Goal: Transaction & Acquisition: Purchase product/service

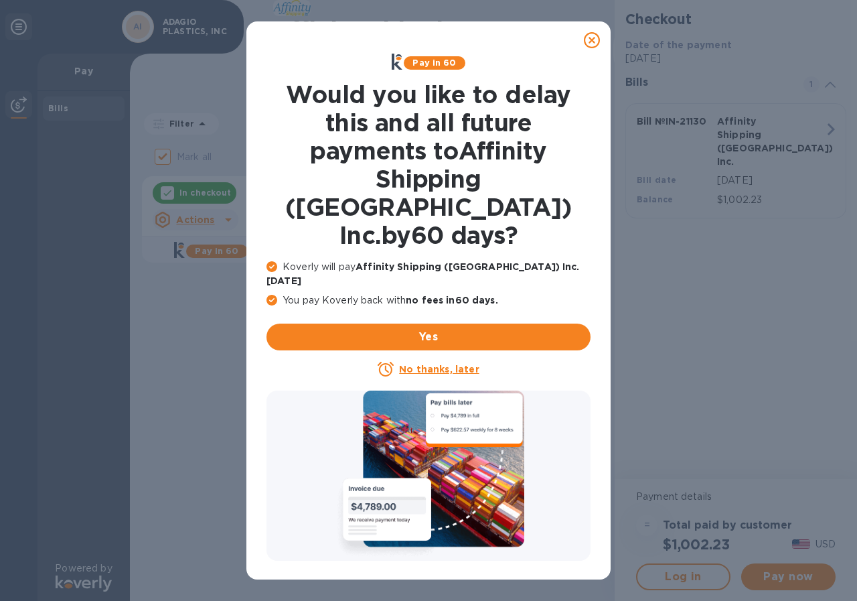
click at [590, 40] on icon at bounding box center [592, 40] width 16 height 16
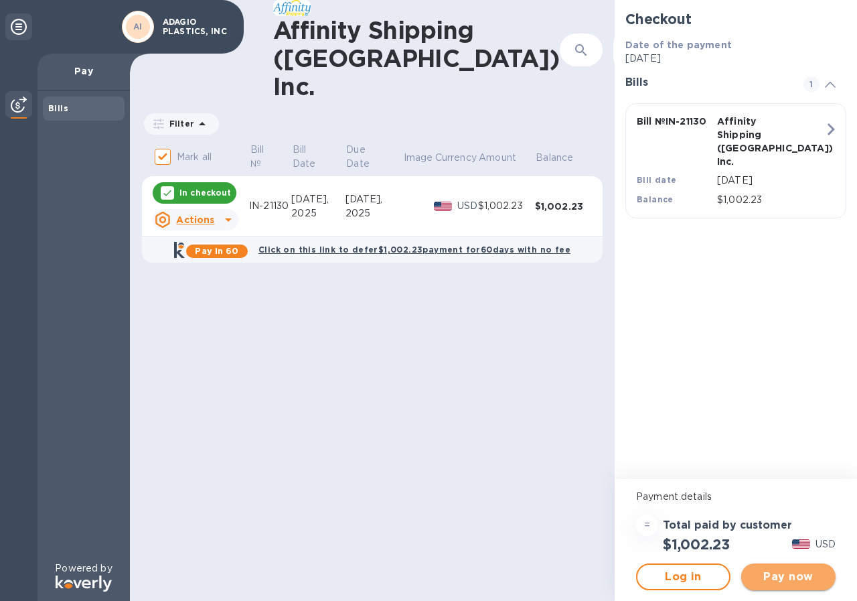
click at [799, 571] on span "Pay now" at bounding box center [788, 576] width 73 height 16
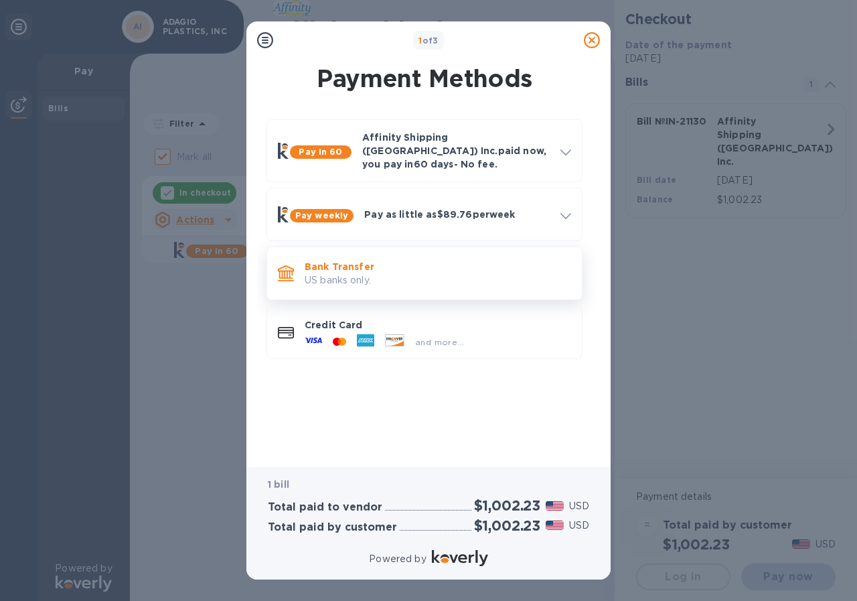
click at [353, 274] on p "US banks only." at bounding box center [438, 280] width 266 height 14
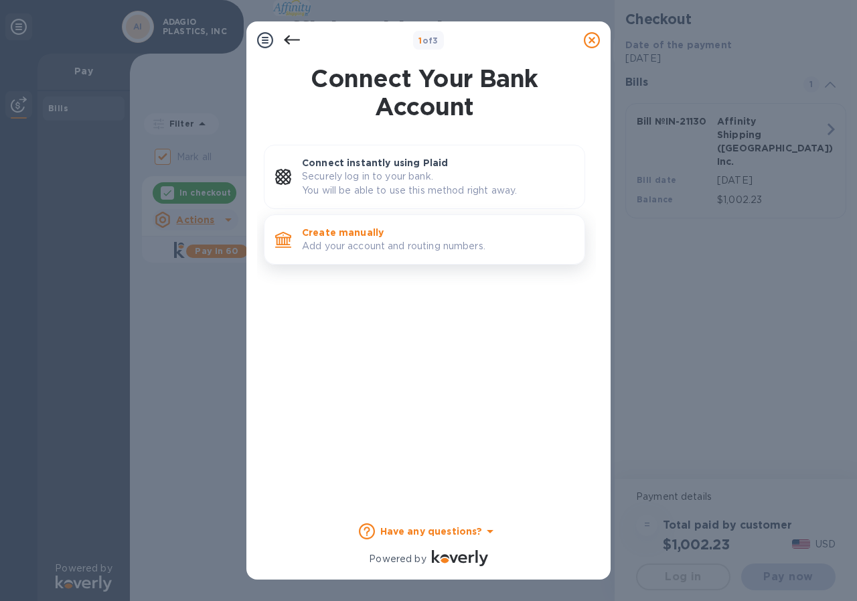
click at [362, 240] on p "Add your account and routing numbers." at bounding box center [438, 246] width 272 height 14
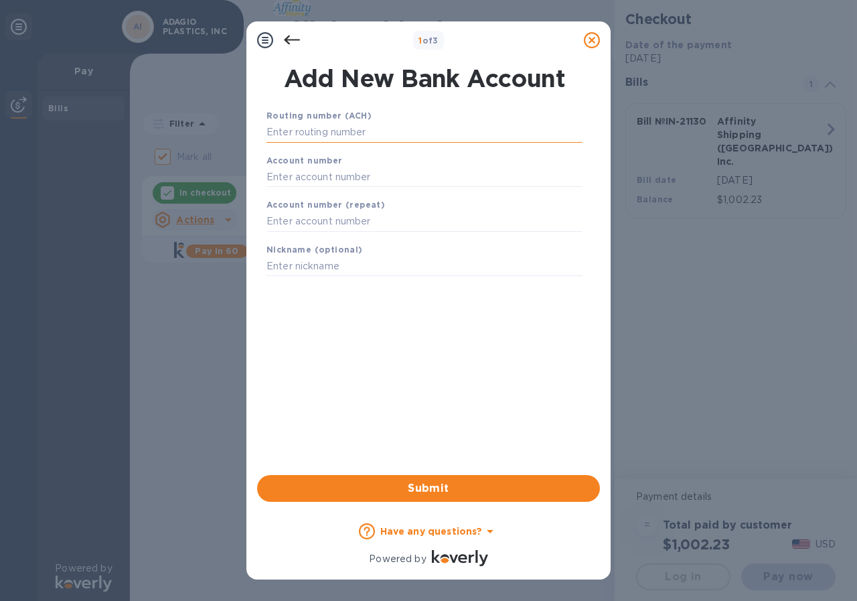
click at [325, 129] on input "text" at bounding box center [424, 133] width 316 height 20
click at [329, 133] on input "text" at bounding box center [424, 133] width 316 height 20
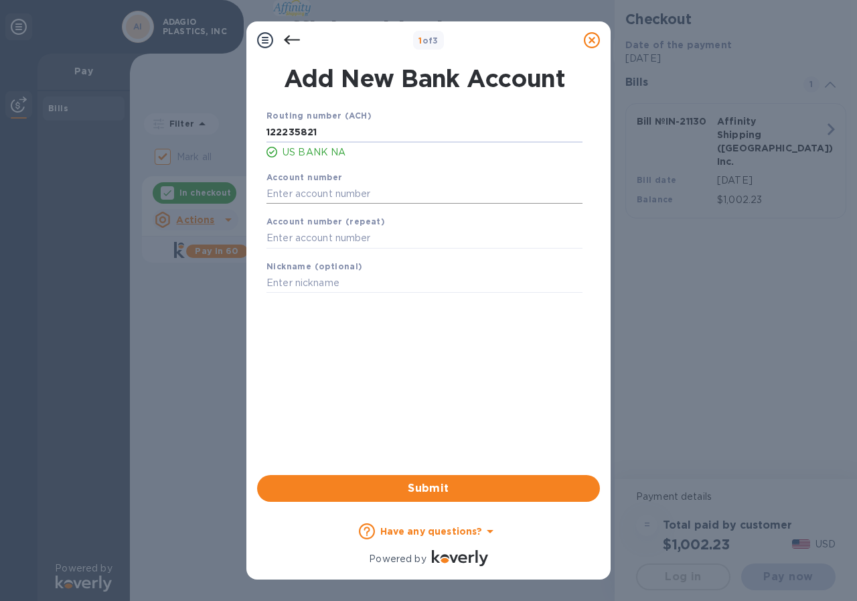
type input "122235821"
click at [323, 189] on input "text" at bounding box center [424, 193] width 316 height 20
type input "157520073196"
click at [331, 235] on input "text" at bounding box center [424, 238] width 316 height 20
type input "157520073196"
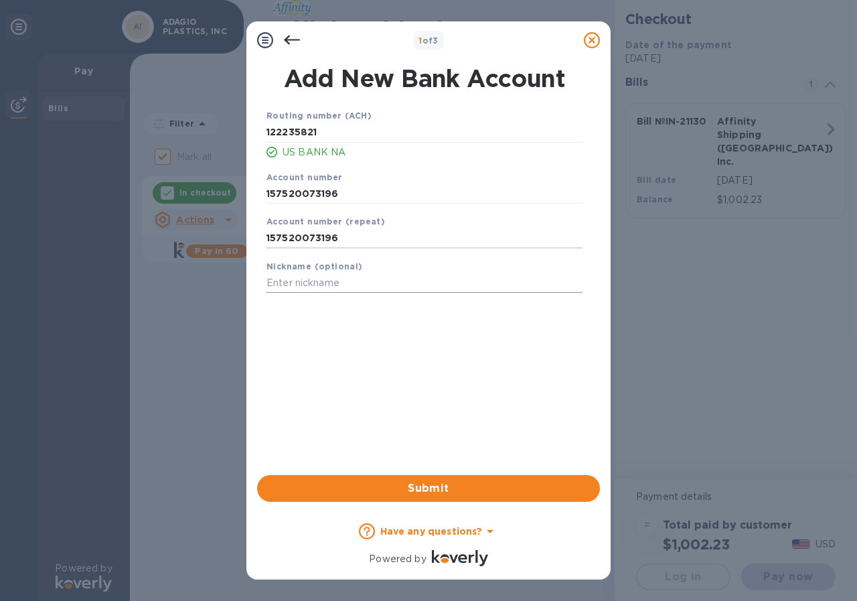
click at [355, 281] on input "text" at bounding box center [424, 283] width 316 height 20
type input "Affinity"
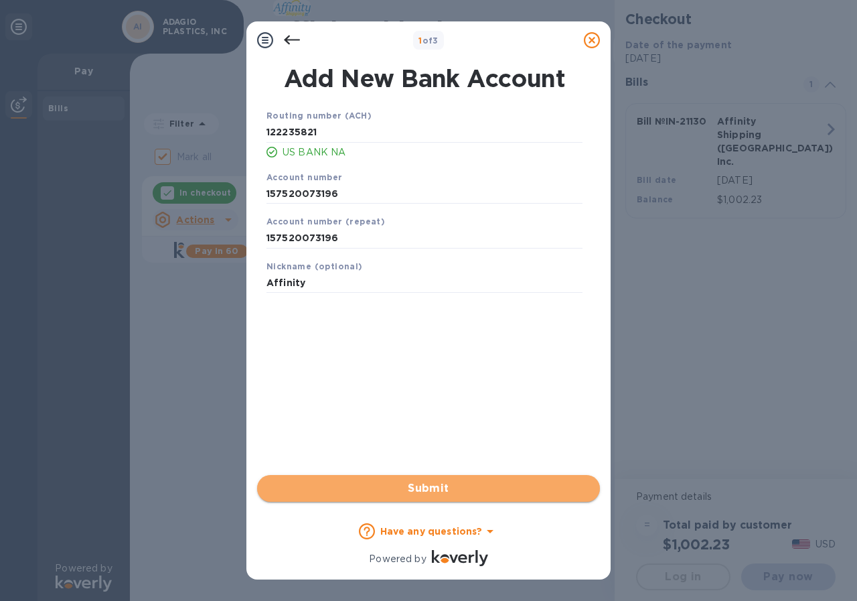
click at [402, 484] on span "Submit" at bounding box center [428, 488] width 321 height 16
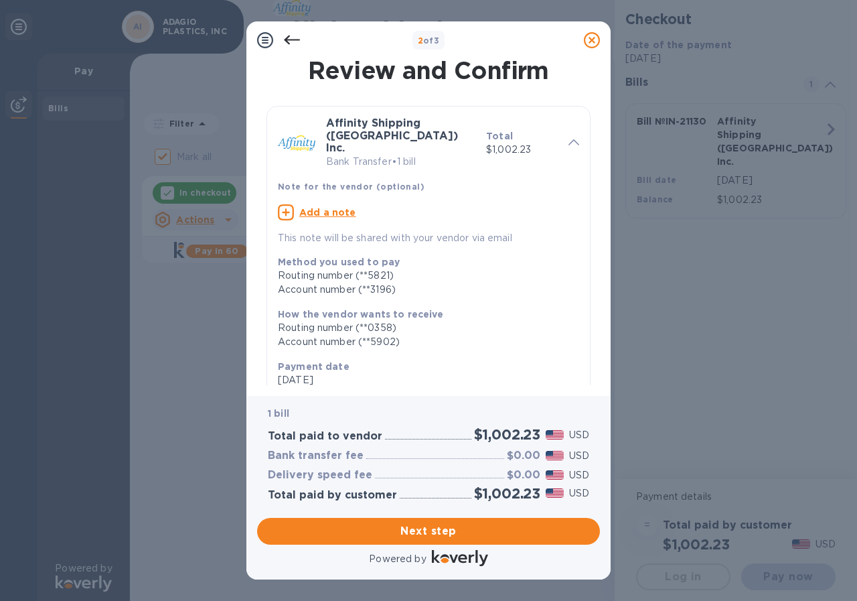
click at [432, 532] on span "Next step" at bounding box center [428, 531] width 321 height 16
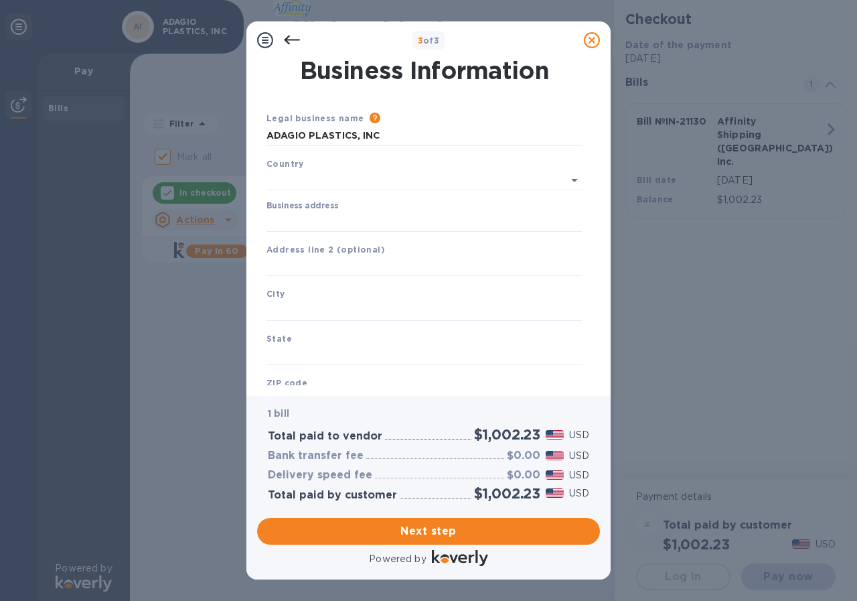
type input "[GEOGRAPHIC_DATA]"
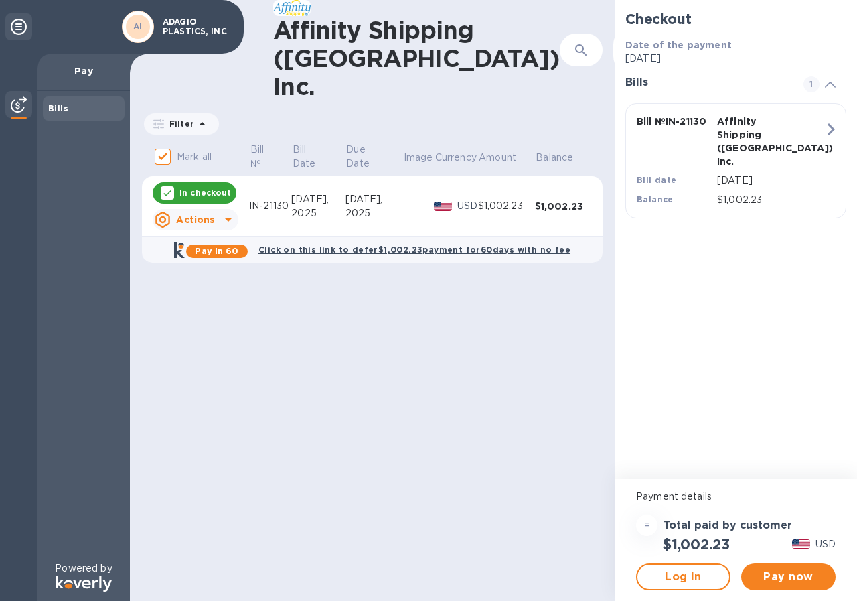
click at [856, 404] on div "Checkout Date of the payment [DATE] Bills 1 Bill № IN-21130 Affinity Shipping (…" at bounding box center [736, 239] width 242 height 479
click at [784, 574] on span "Pay now" at bounding box center [788, 576] width 73 height 16
